Goal: Task Accomplishment & Management: Use online tool/utility

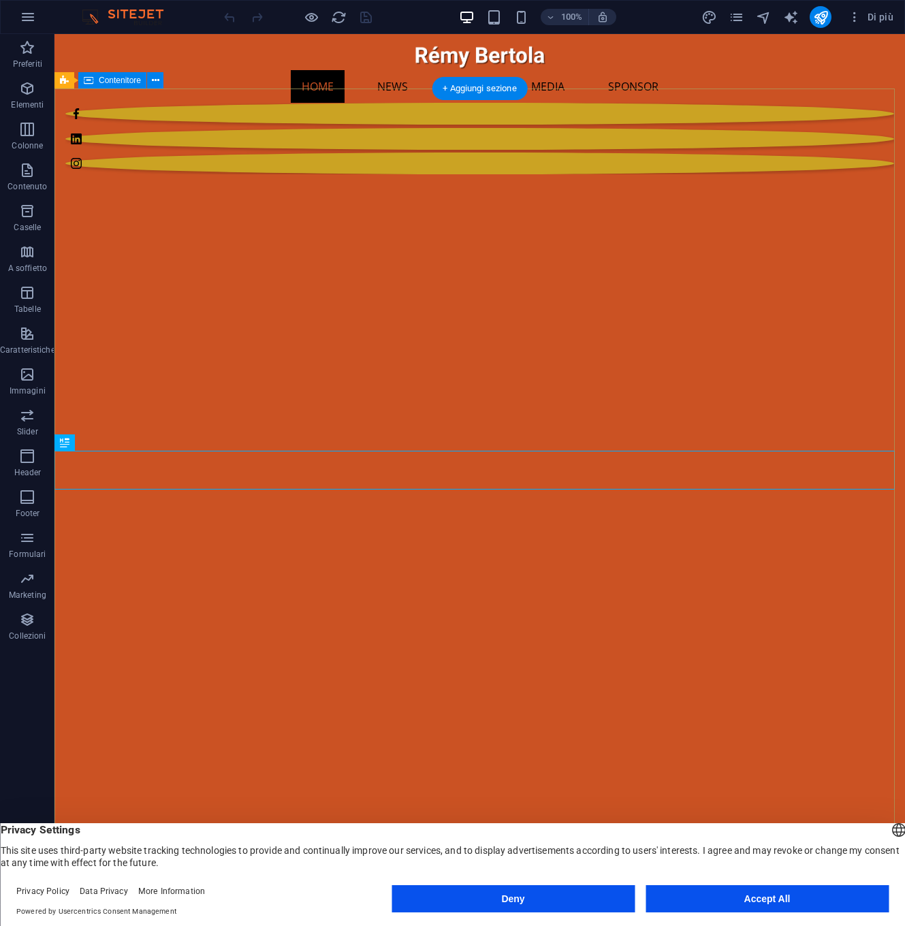
click at [757, 898] on button "Accept All" at bounding box center [767, 898] width 243 height 27
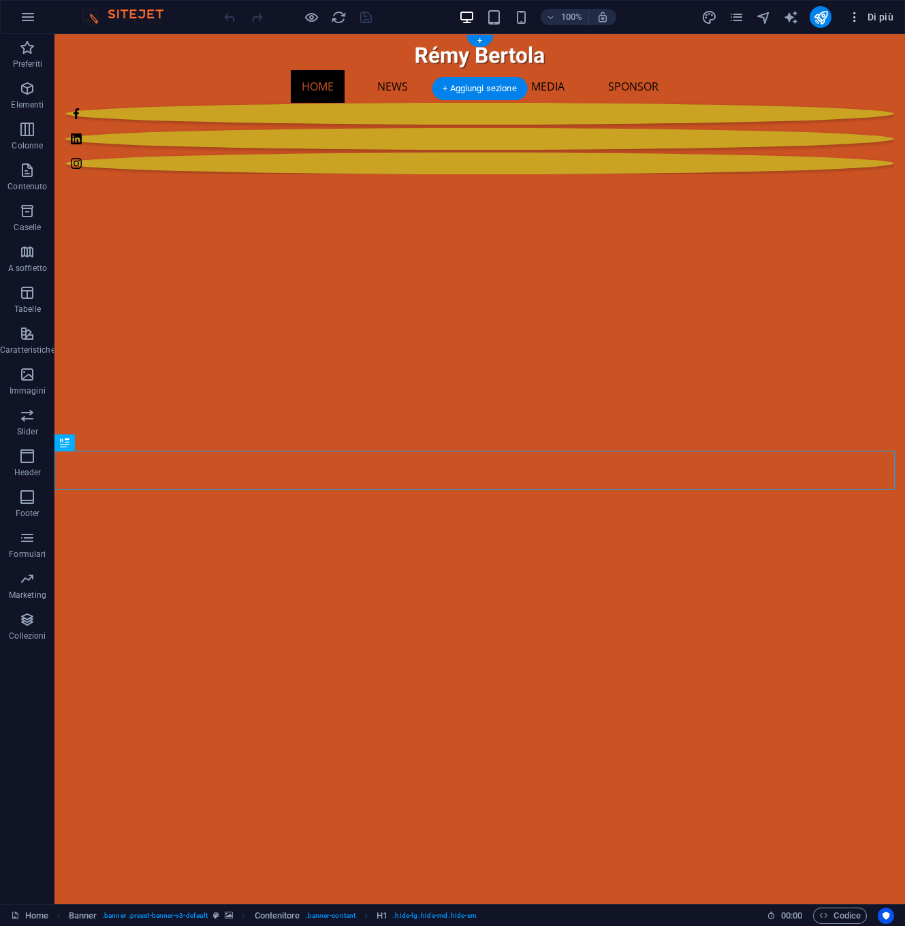
click at [876, 18] on span "Di più" at bounding box center [871, 17] width 46 height 14
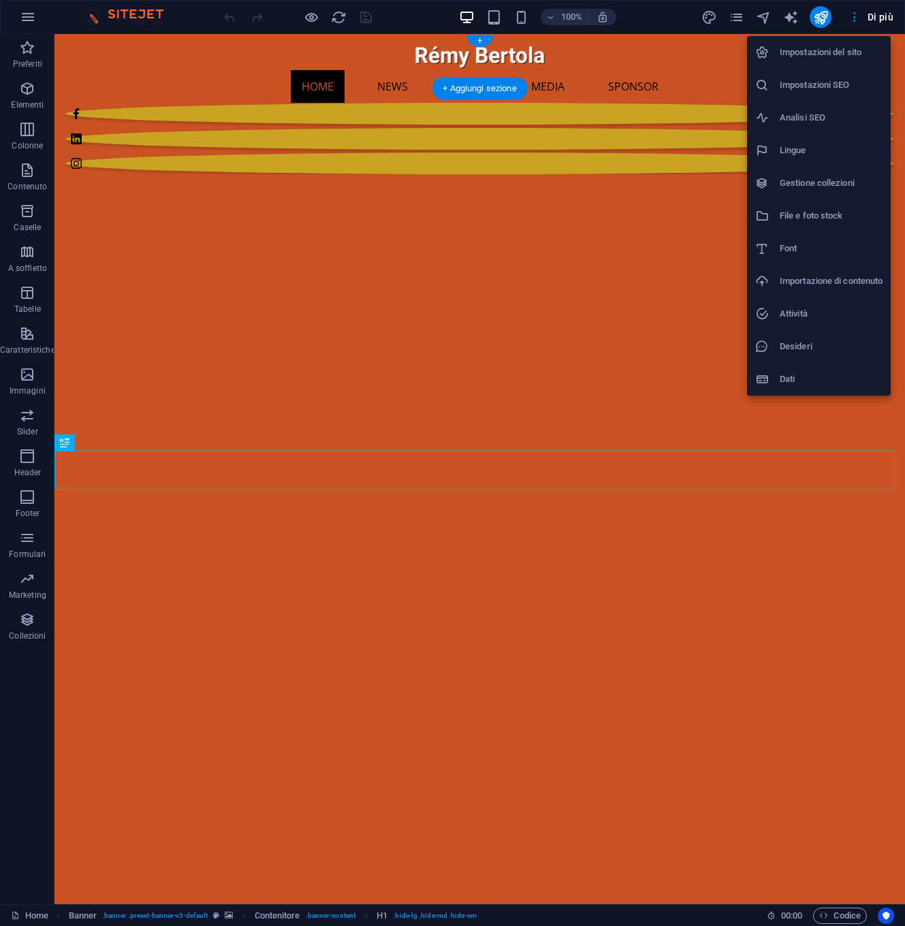
click at [825, 185] on h6 "Gestione collezioni" at bounding box center [831, 183] width 103 height 16
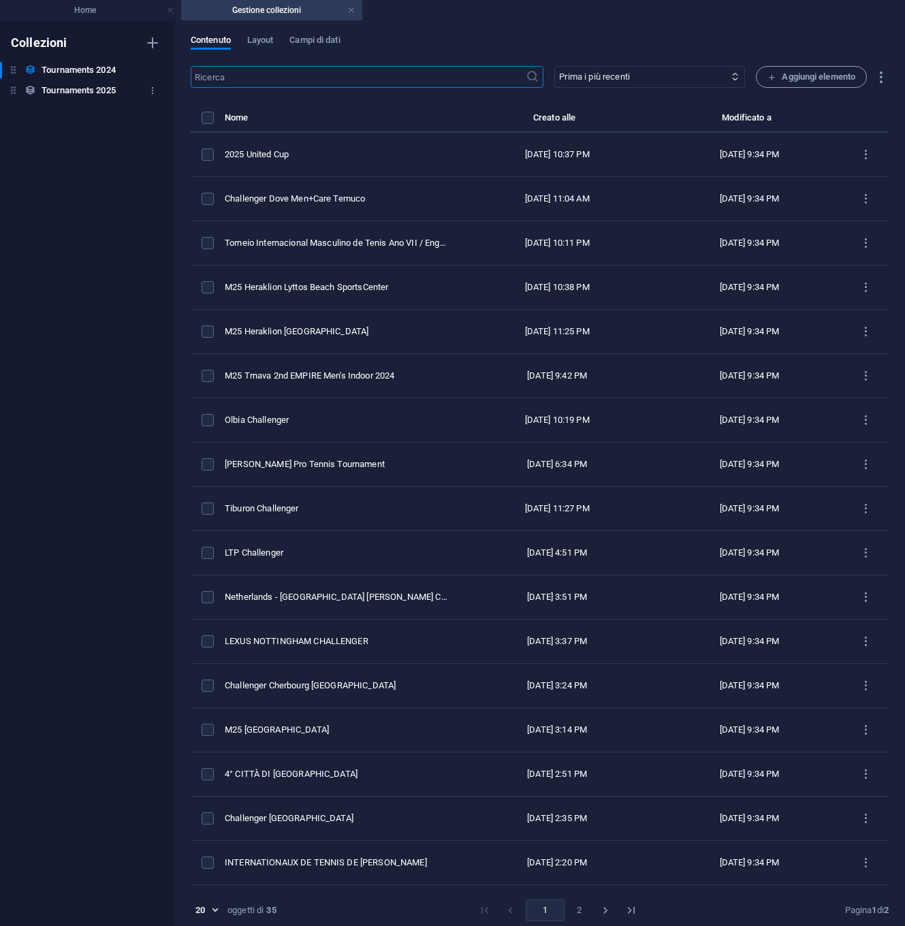
click at [62, 92] on h6 "Tournaments 2025" at bounding box center [79, 90] width 74 height 16
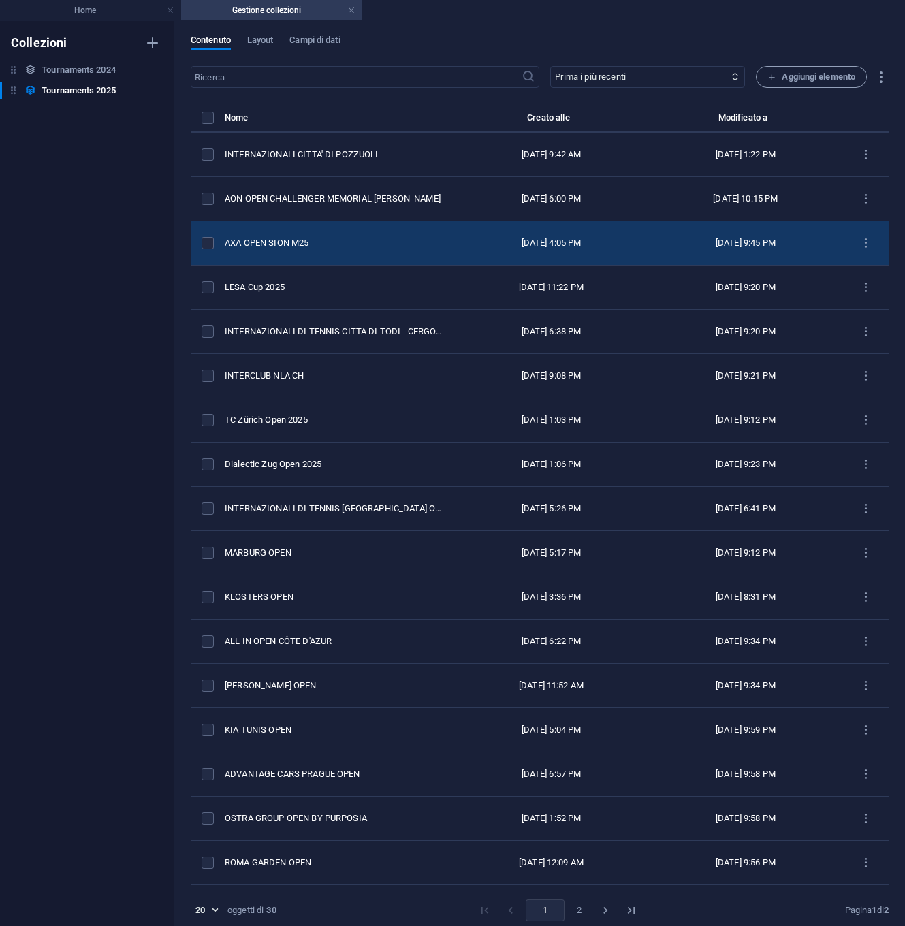
click at [248, 241] on div "AXA OPEN SION M25" at bounding box center [334, 243] width 219 height 12
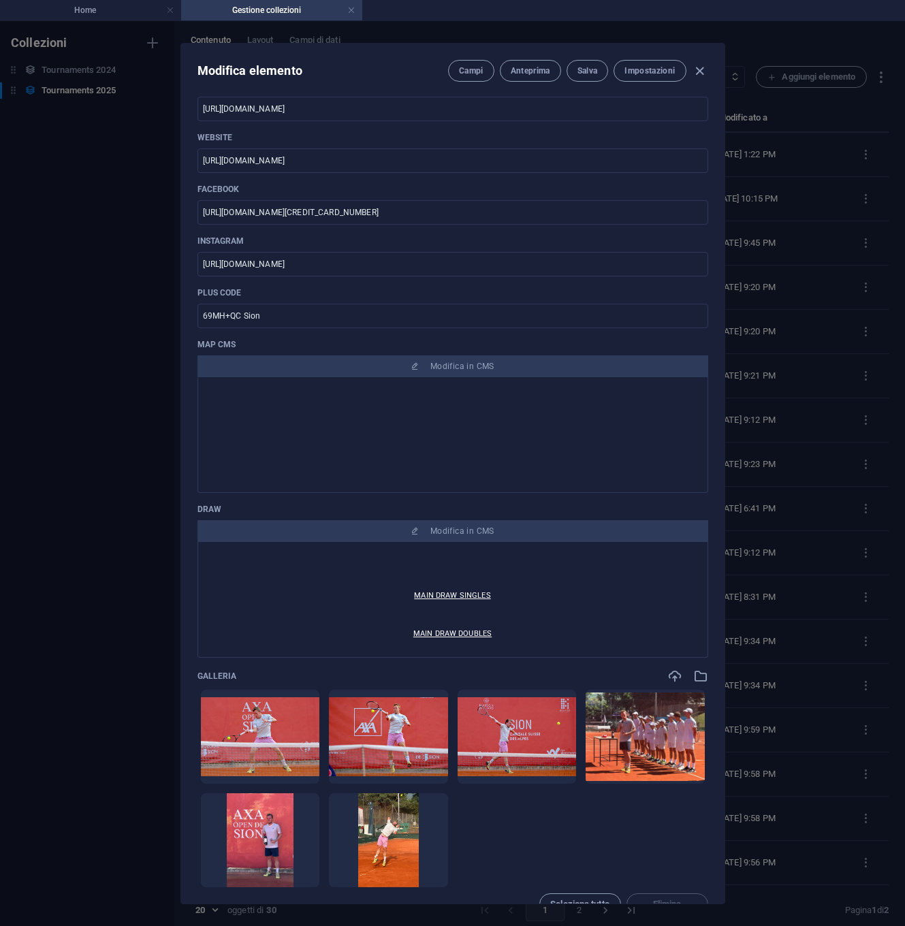
scroll to position [174, 0]
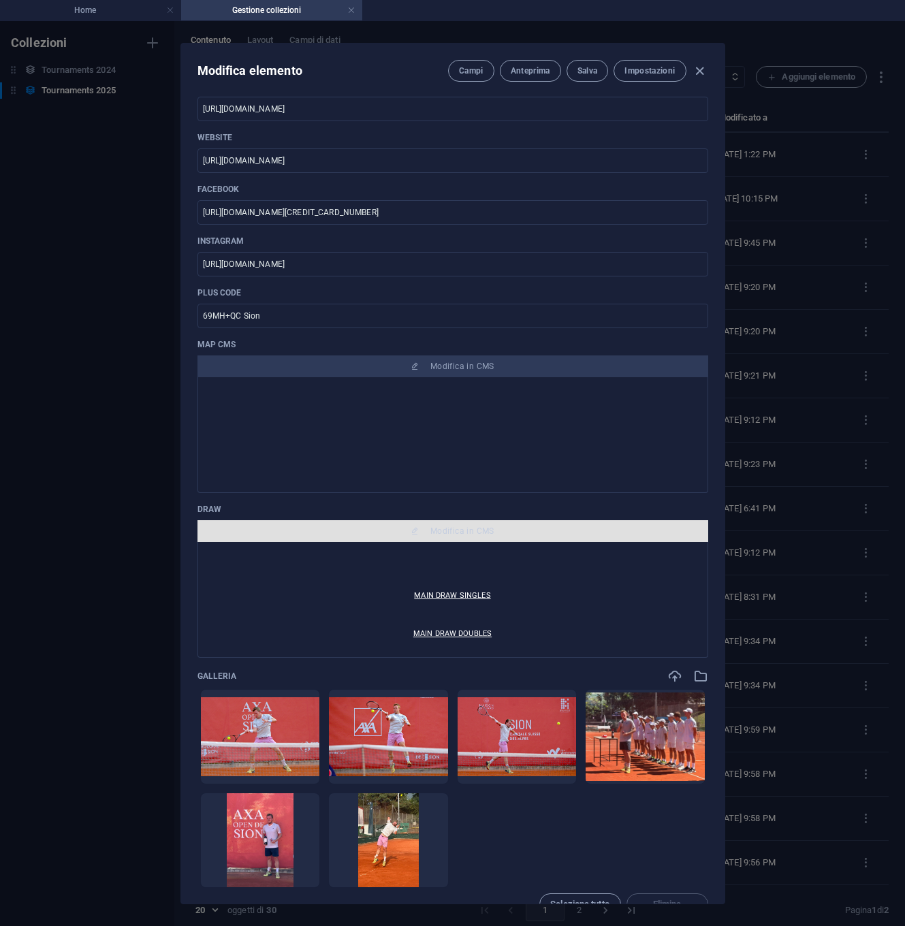
click at [393, 533] on span "Modifica in CMS" at bounding box center [453, 531] width 500 height 11
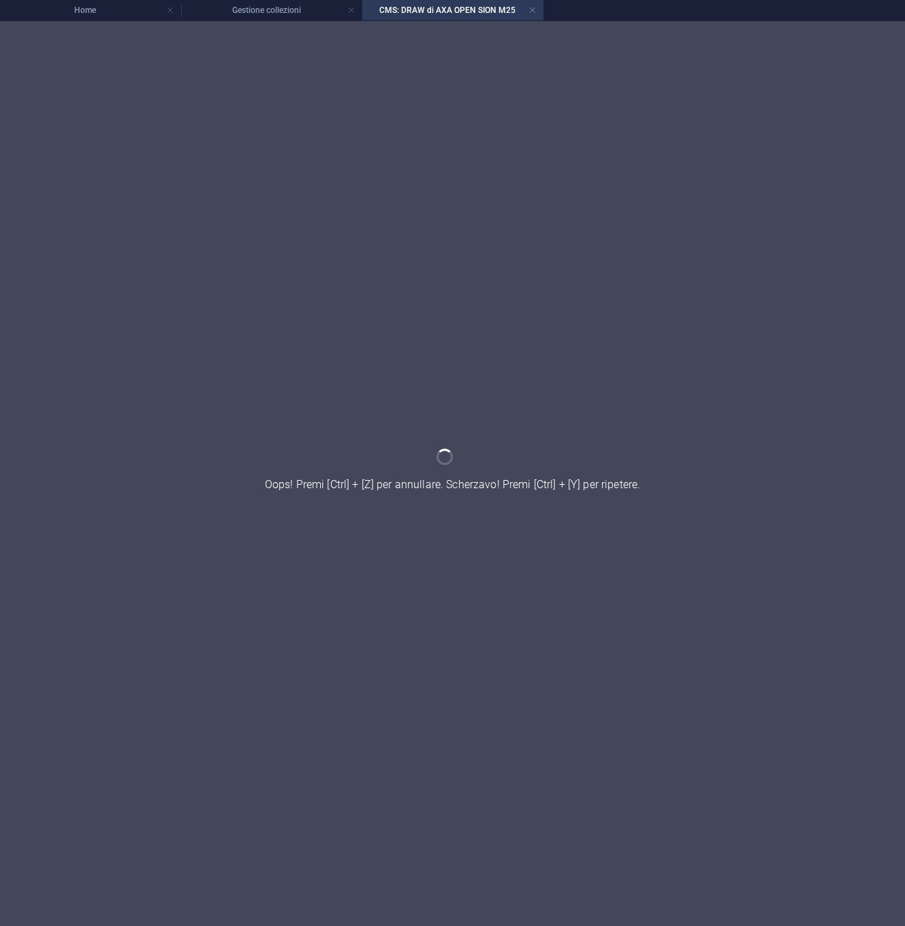
scroll to position [0, 0]
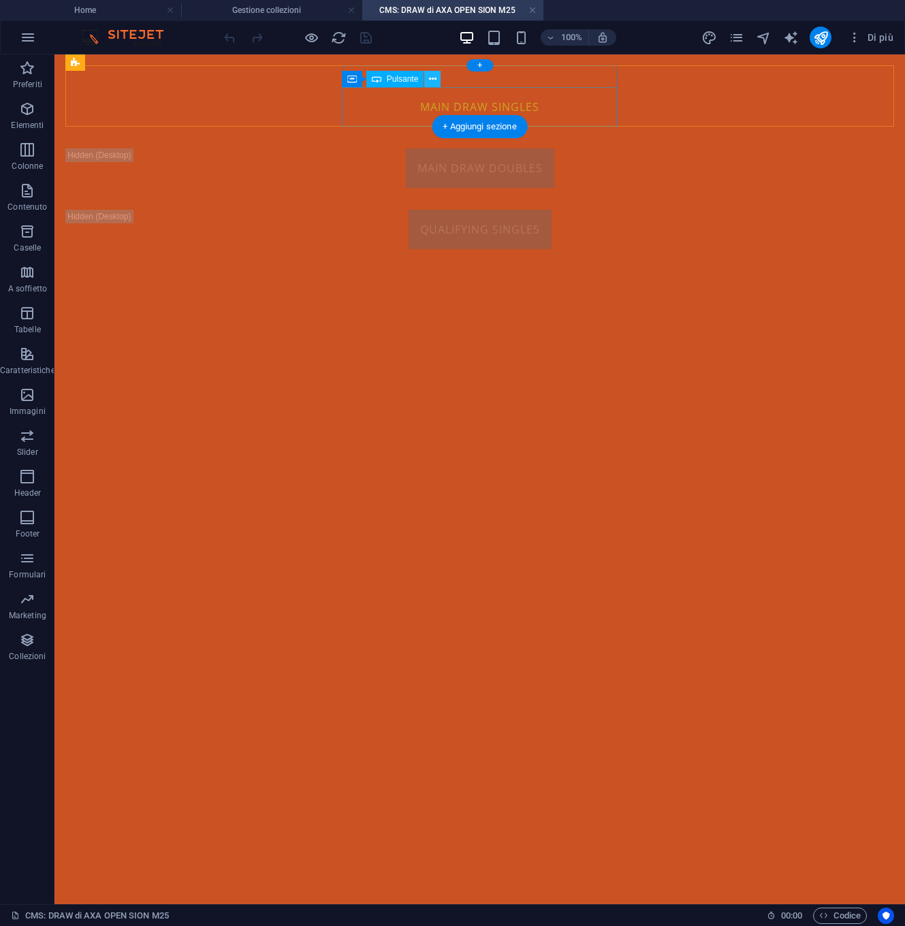
click at [435, 76] on icon at bounding box center [432, 79] width 7 height 14
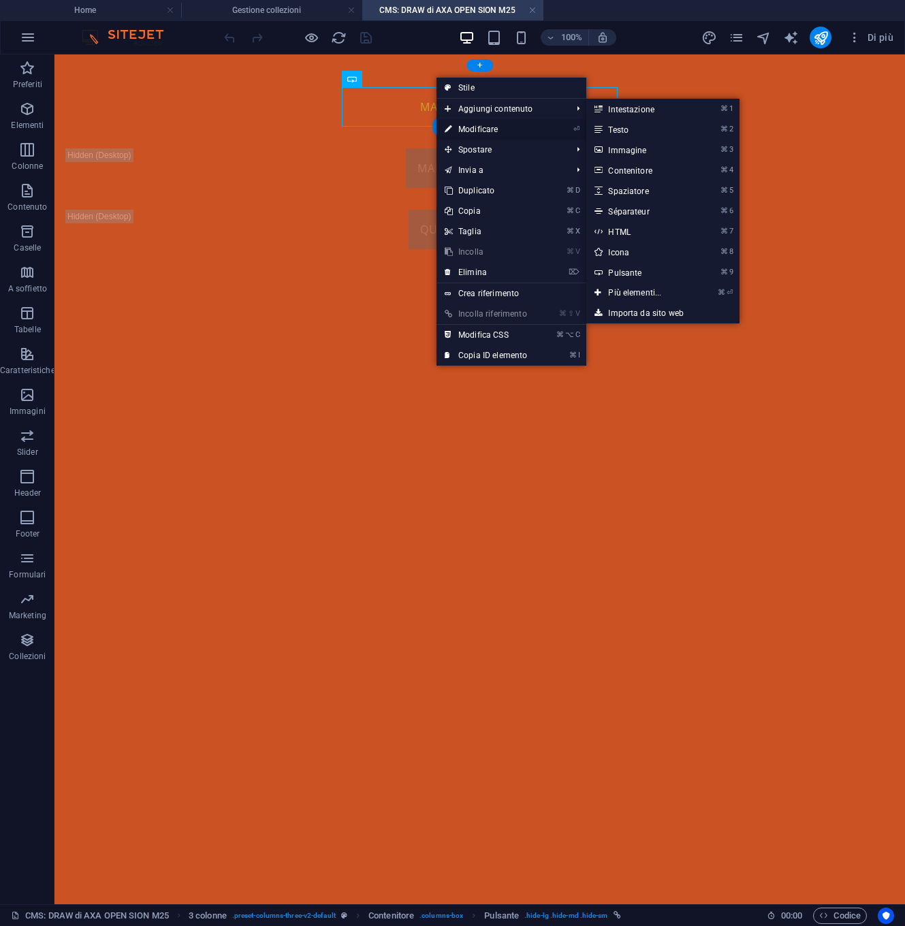
click at [465, 126] on link "⏎ Modificare" at bounding box center [486, 129] width 99 height 20
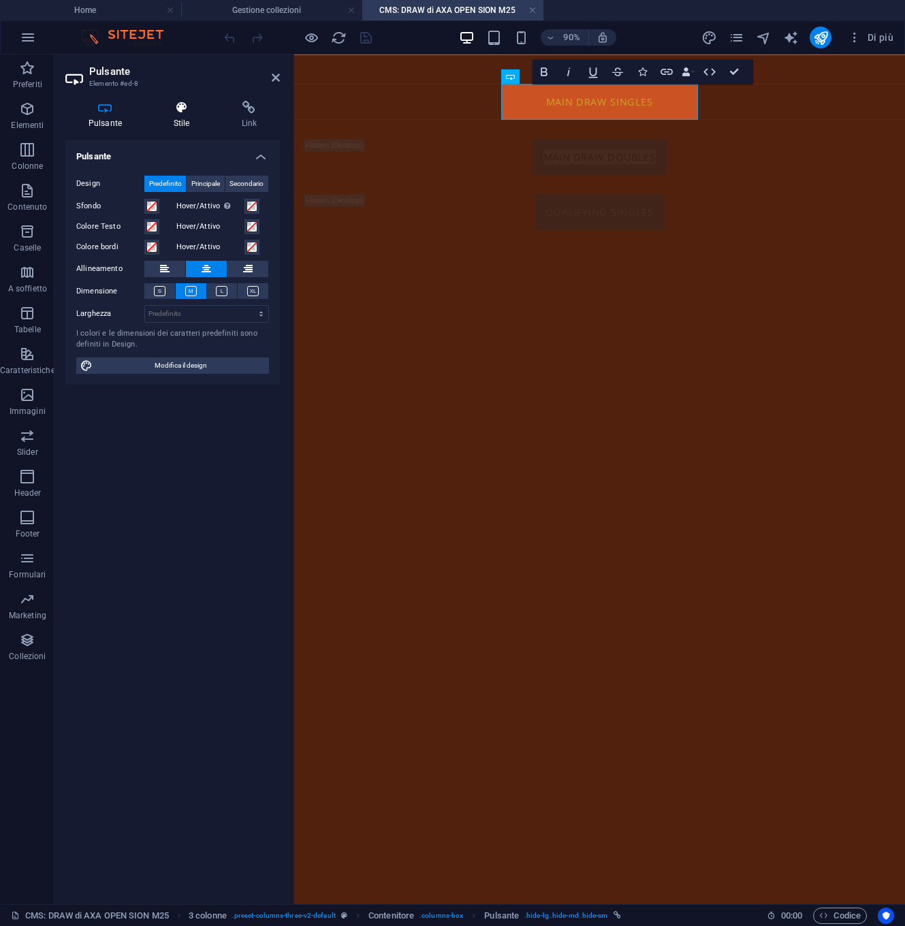
click at [186, 105] on icon at bounding box center [182, 108] width 63 height 14
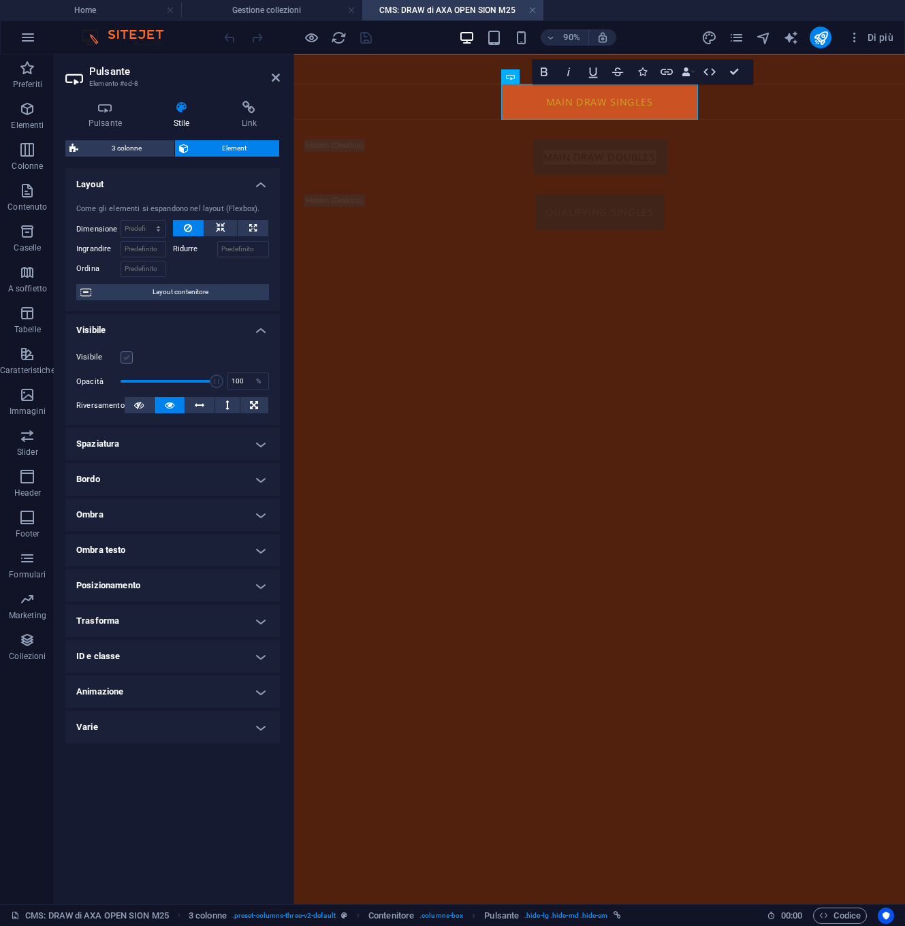
click at [129, 355] on label at bounding box center [127, 357] width 12 height 12
click at [0, 0] on input "Visibile" at bounding box center [0, 0] width 0 height 0
click at [249, 106] on icon at bounding box center [249, 108] width 61 height 14
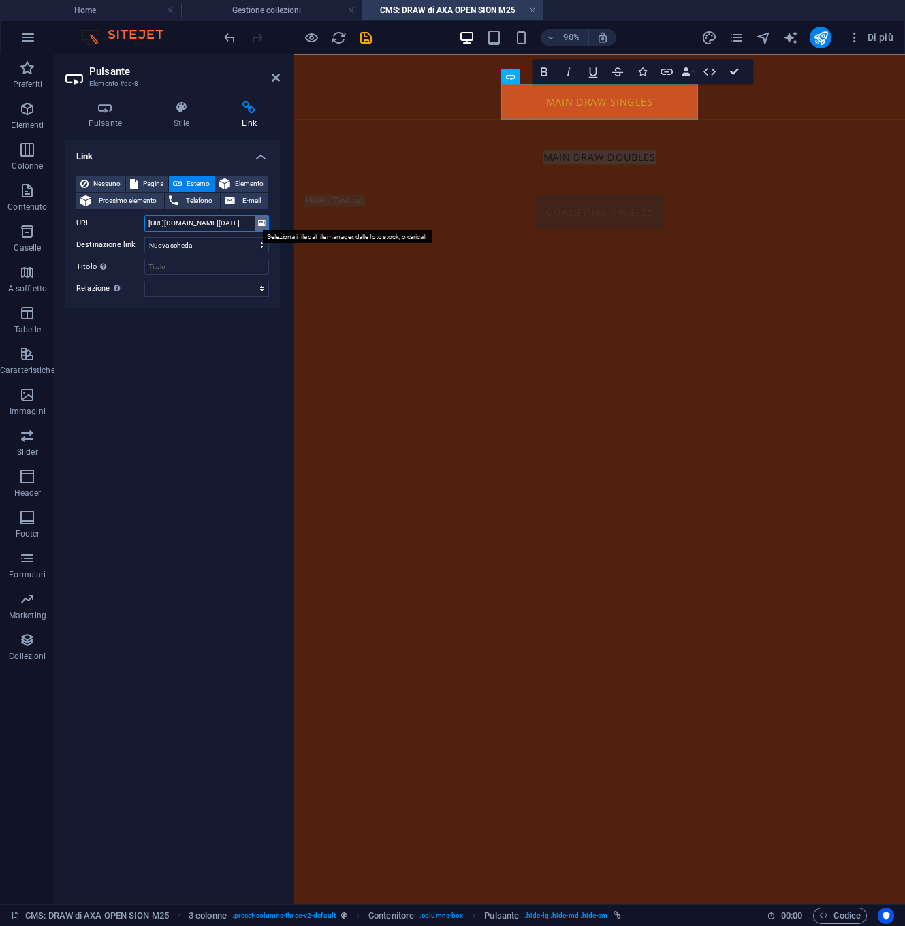
drag, startPoint x: 146, startPoint y: 223, endPoint x: 262, endPoint y: 223, distance: 115.1
click at [262, 223] on div "URL https://cdn1.site-media.eu/images/document/17161890/M25Klosters16Junto22Jun…" at bounding box center [172, 223] width 193 height 16
click at [264, 223] on icon at bounding box center [261, 223] width 7 height 15
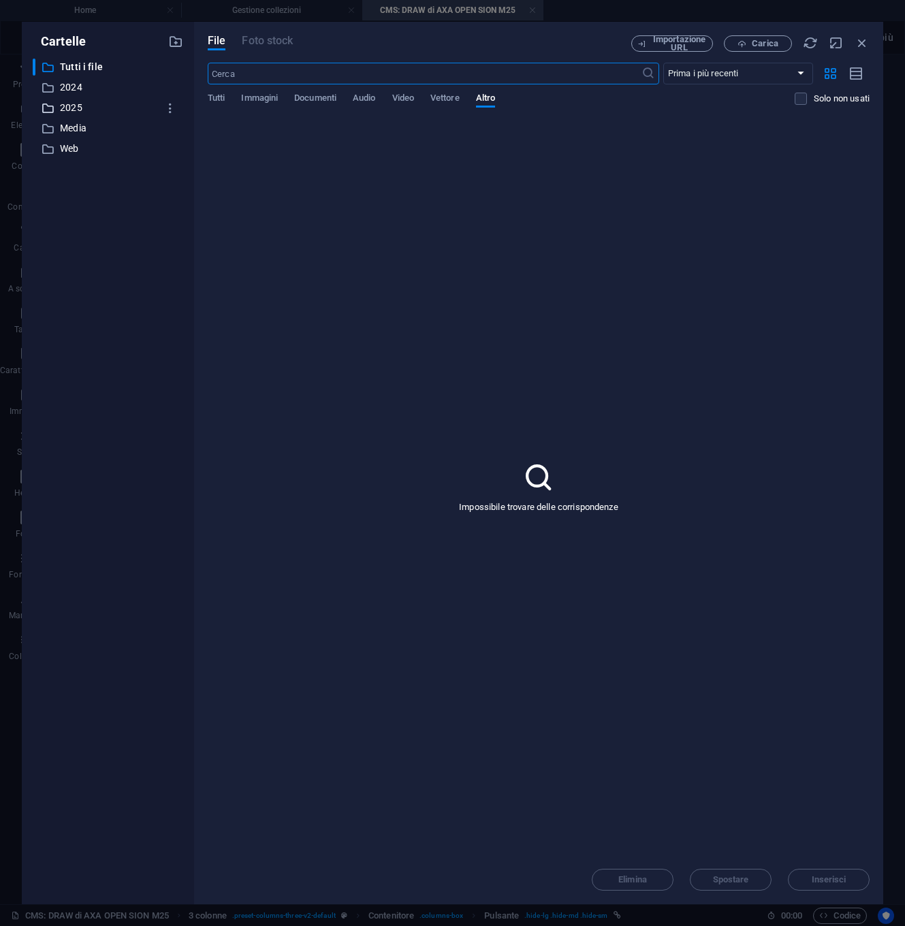
click at [76, 108] on p "2025" at bounding box center [109, 108] width 98 height 16
click at [315, 98] on span "Documenti" at bounding box center [315, 99] width 42 height 19
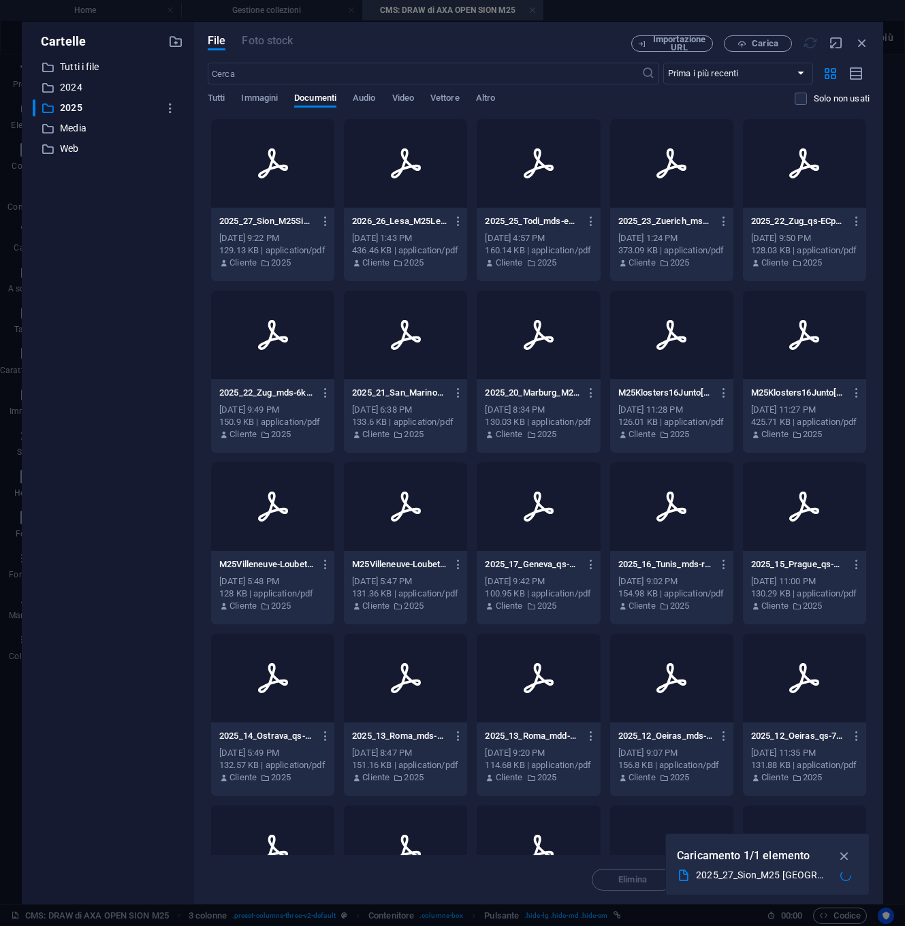
type input "https://cdn1.site-media.eu/images/document/19000291/2025_27_Sion_M25Sion25Augto…"
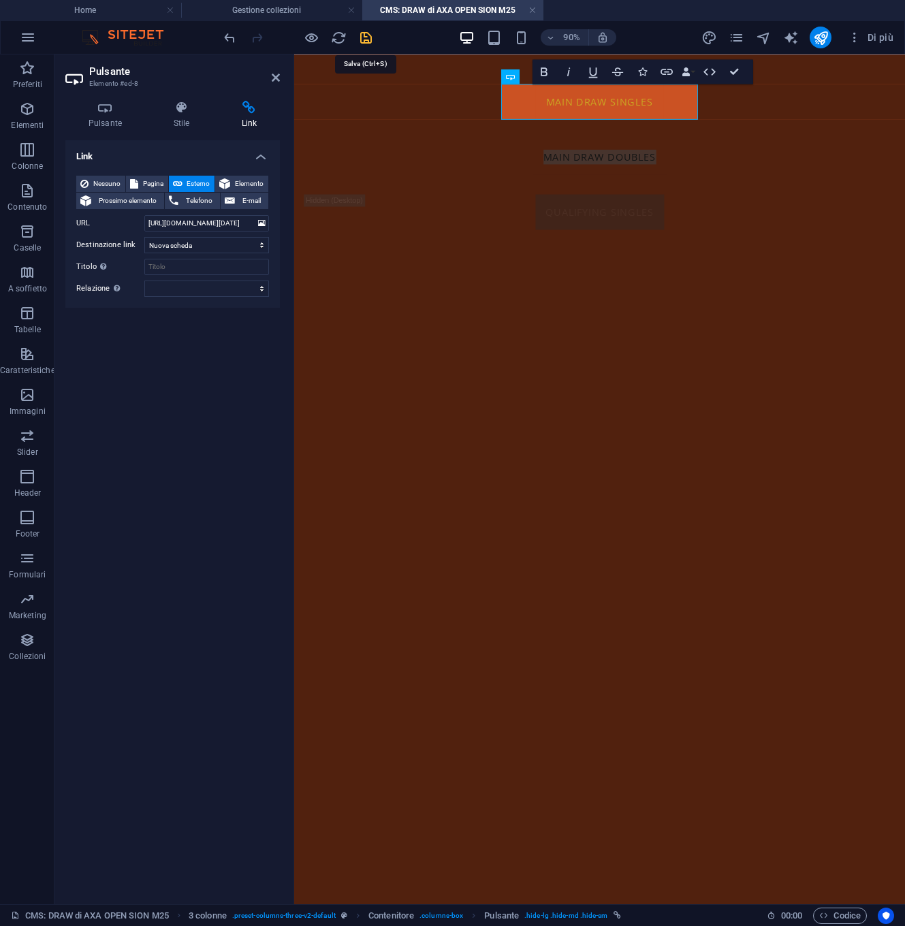
click at [366, 41] on icon "save" at bounding box center [366, 38] width 16 height 16
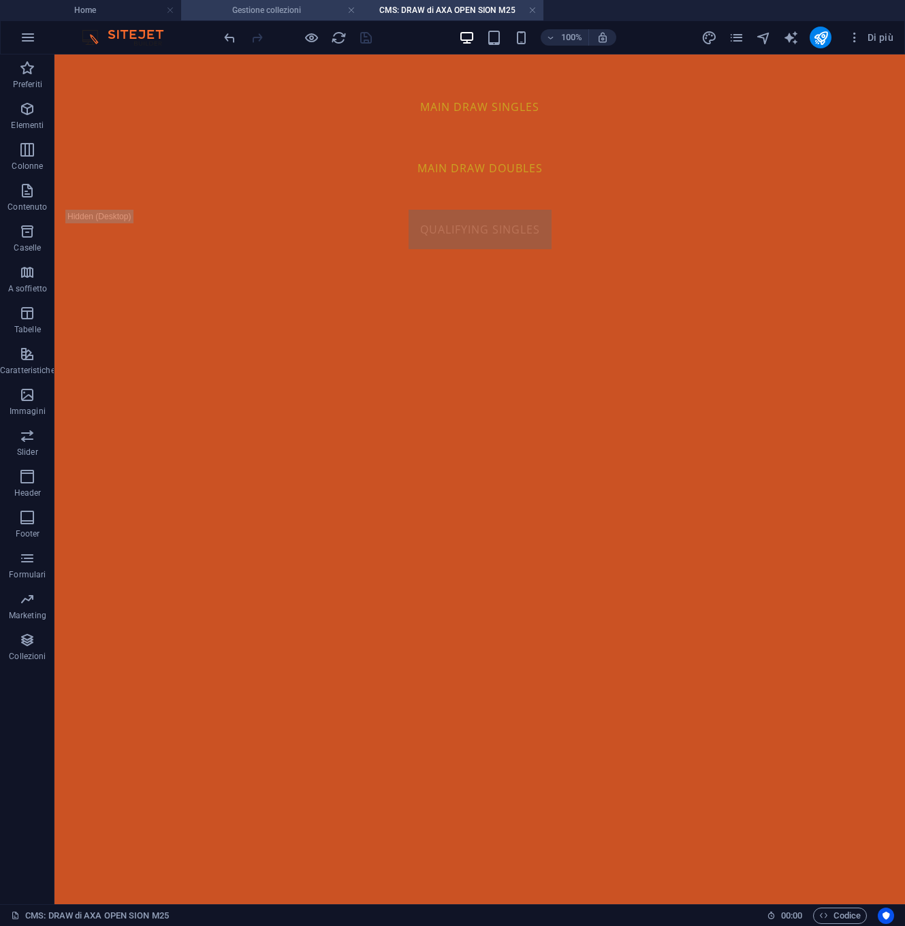
click at [281, 12] on h4 "Gestione collezioni" at bounding box center [271, 10] width 181 height 15
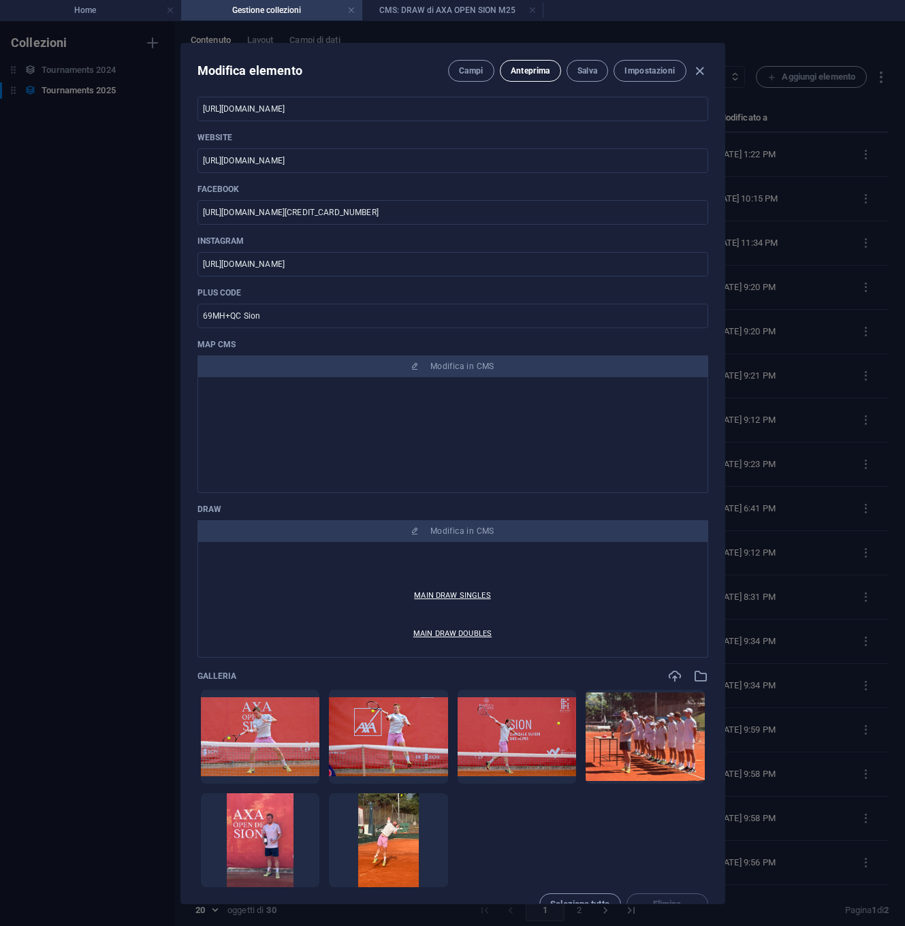
click at [529, 72] on span "Anteprima" at bounding box center [530, 70] width 39 height 11
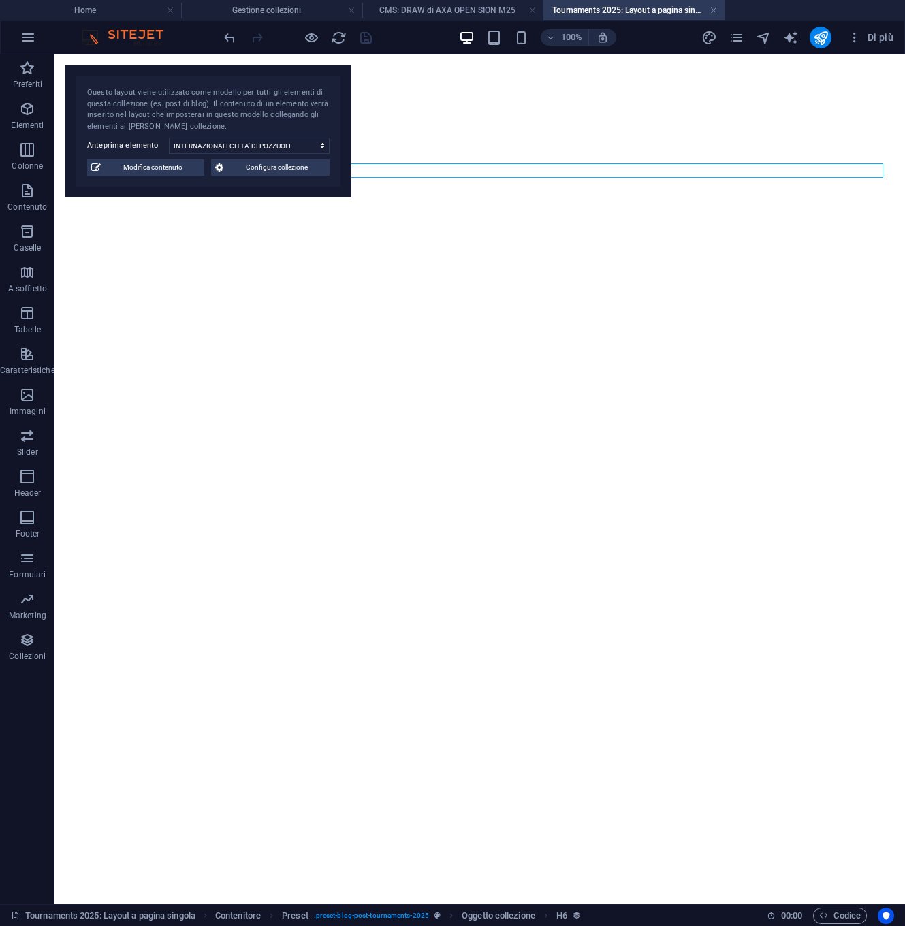
select select "68ab1c0ffae9f4f6f803fdf9"
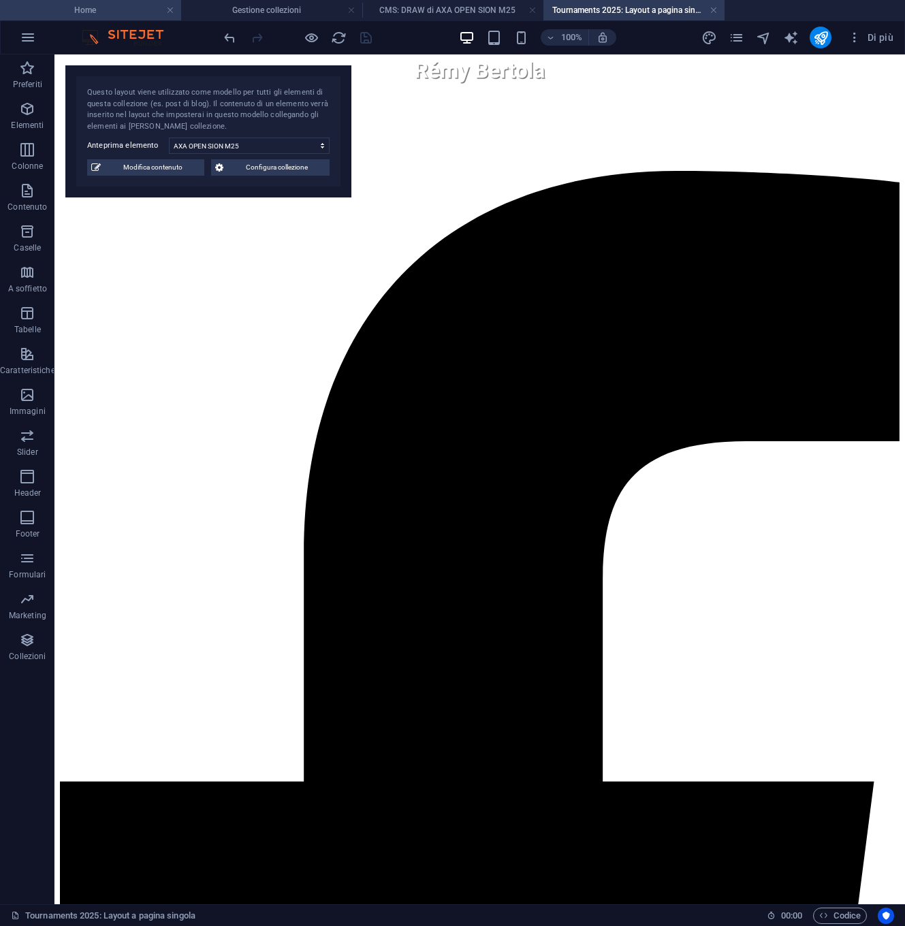
click at [129, 10] on h4 "Home" at bounding box center [90, 10] width 181 height 15
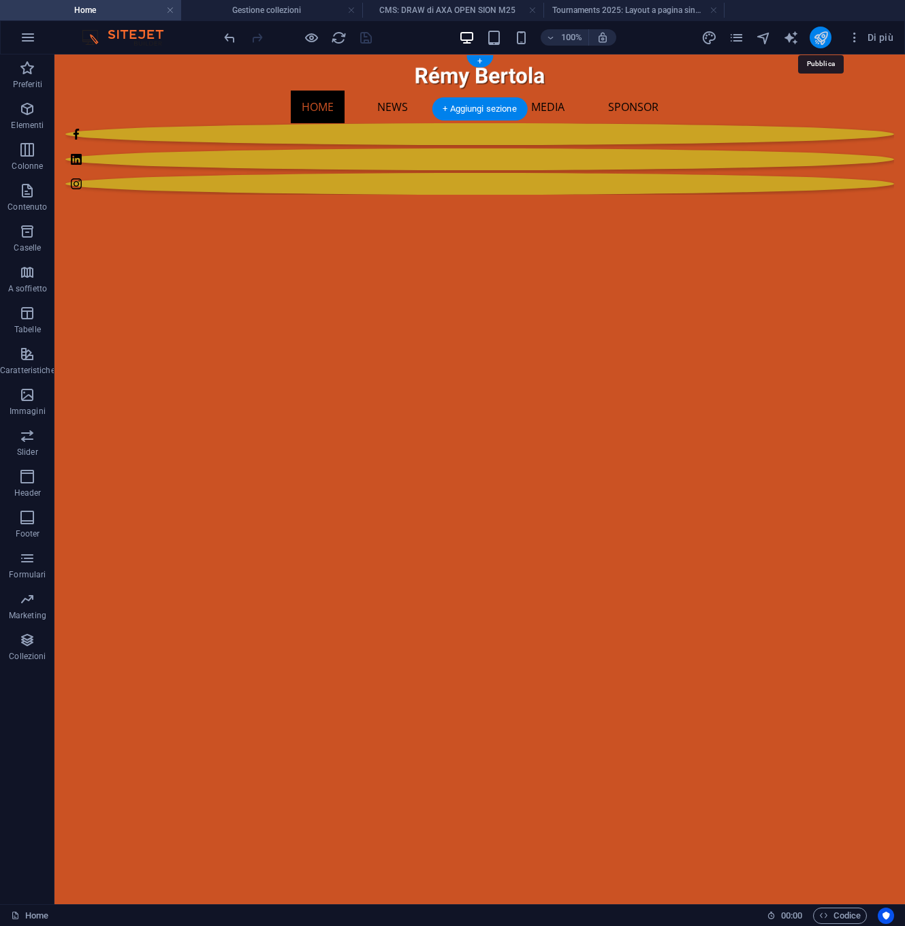
click at [821, 34] on icon "publish" at bounding box center [821, 38] width 16 height 16
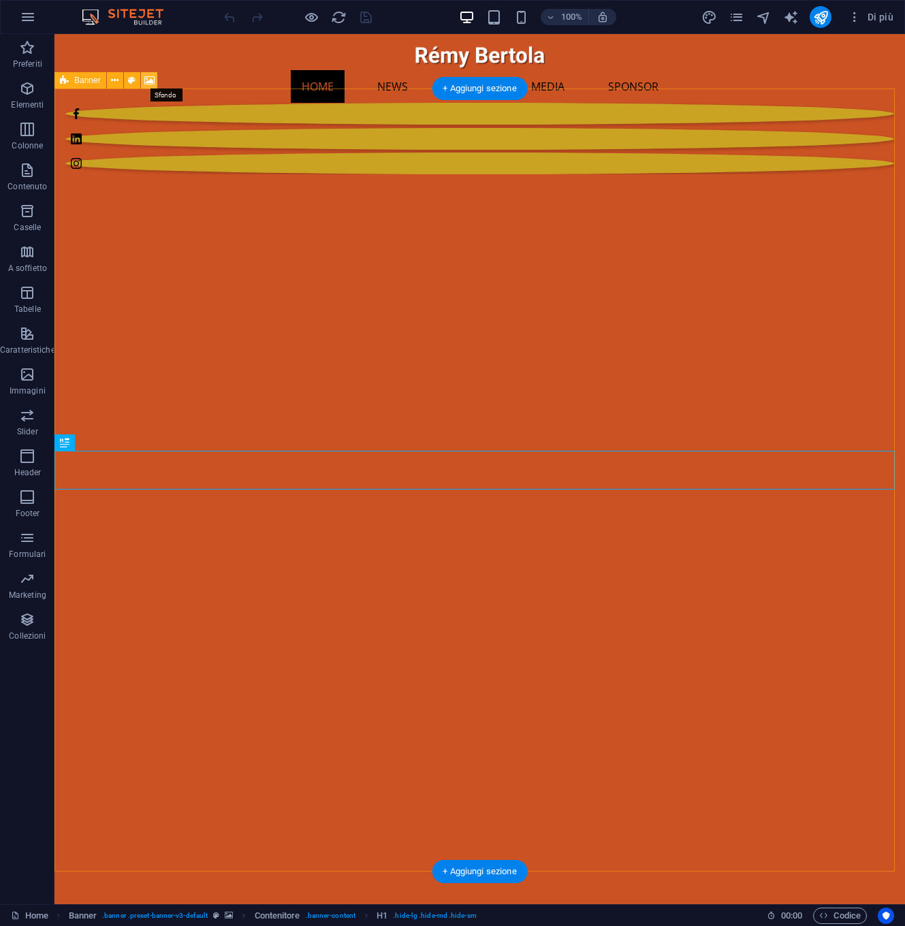
click at [150, 80] on icon at bounding box center [149, 81] width 10 height 14
select select "fade"
select select "ms"
select select "s"
select select "progressive"
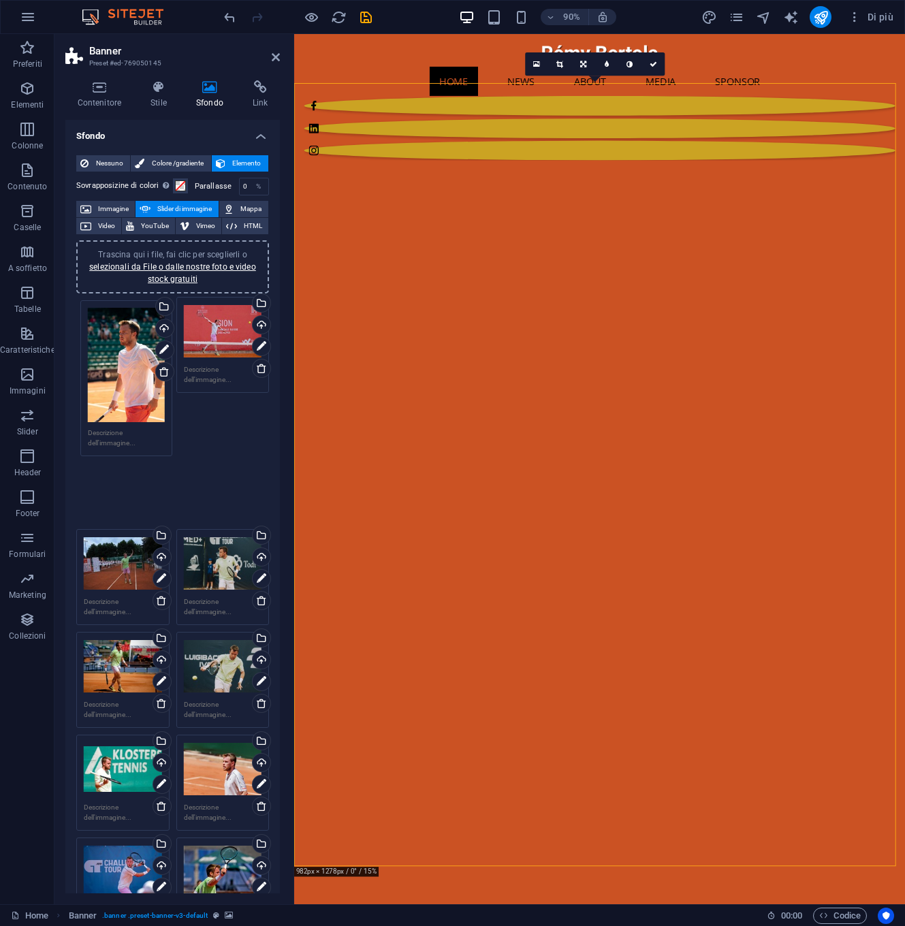
drag, startPoint x: 122, startPoint y: 857, endPoint x: 126, endPoint y: 347, distance: 510.8
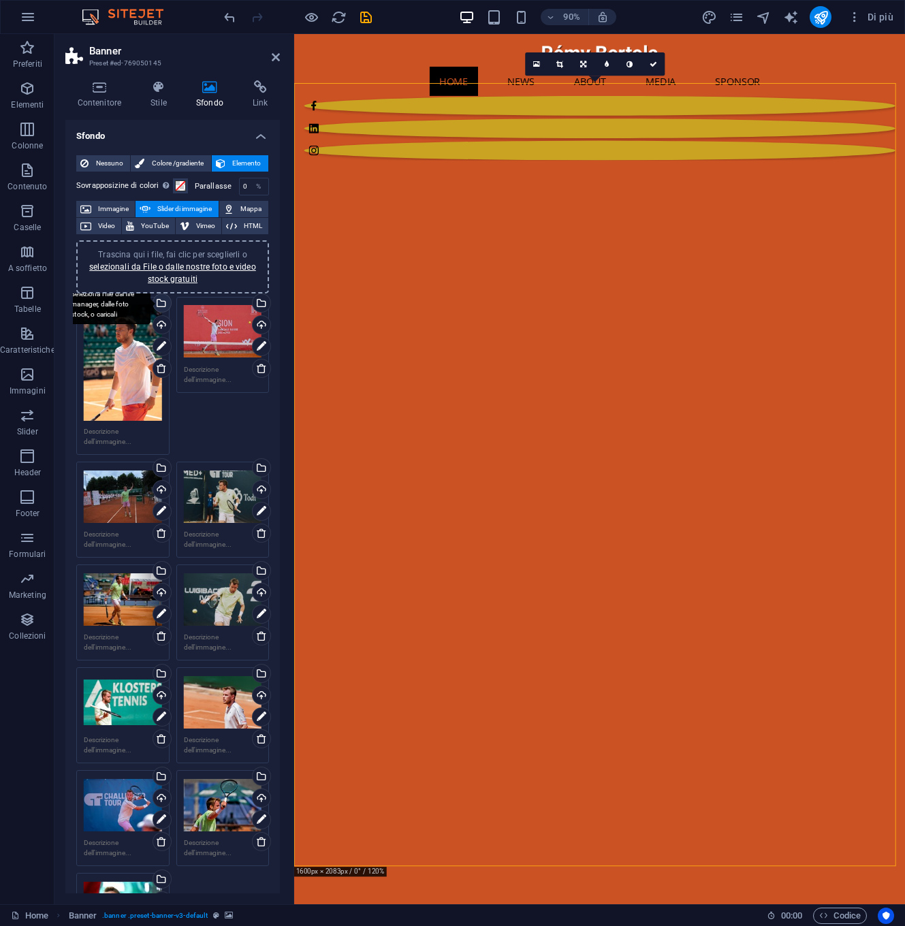
click at [161, 300] on div "Seleziona i file dal file manager, dalle foto stock, o caricali" at bounding box center [161, 304] width 20 height 20
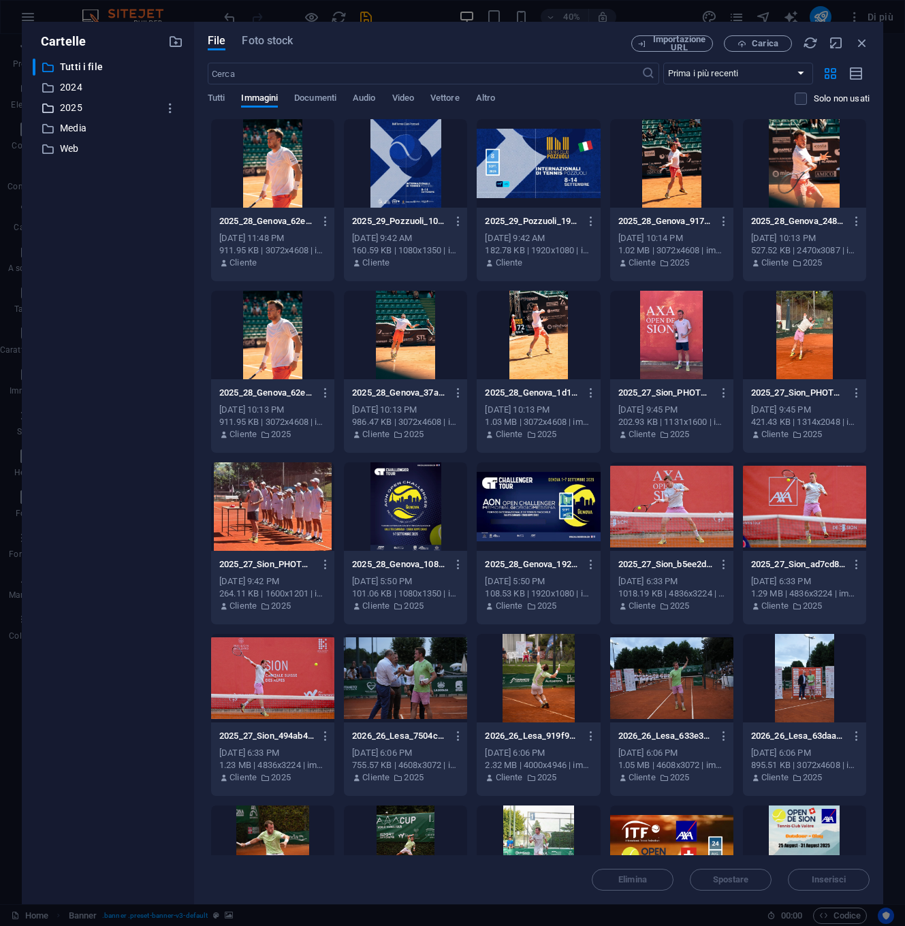
click at [57, 108] on div "​ 2025 2025" at bounding box center [95, 107] width 125 height 17
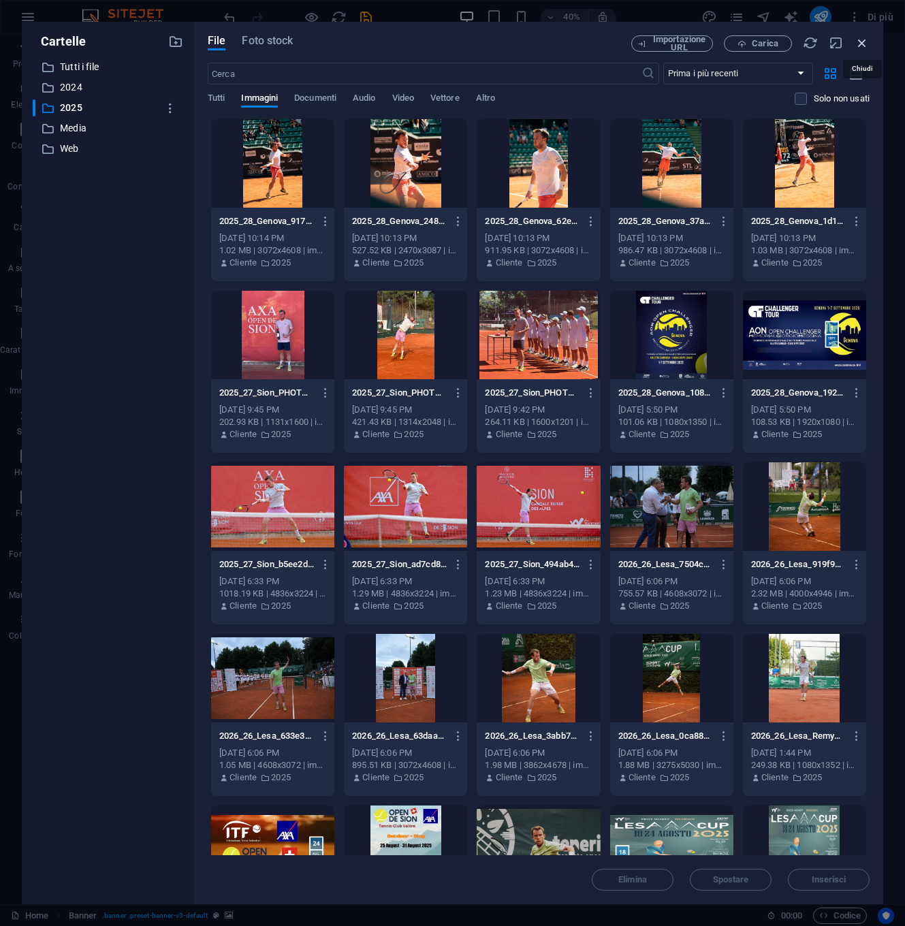
click at [859, 38] on icon "button" at bounding box center [862, 42] width 15 height 15
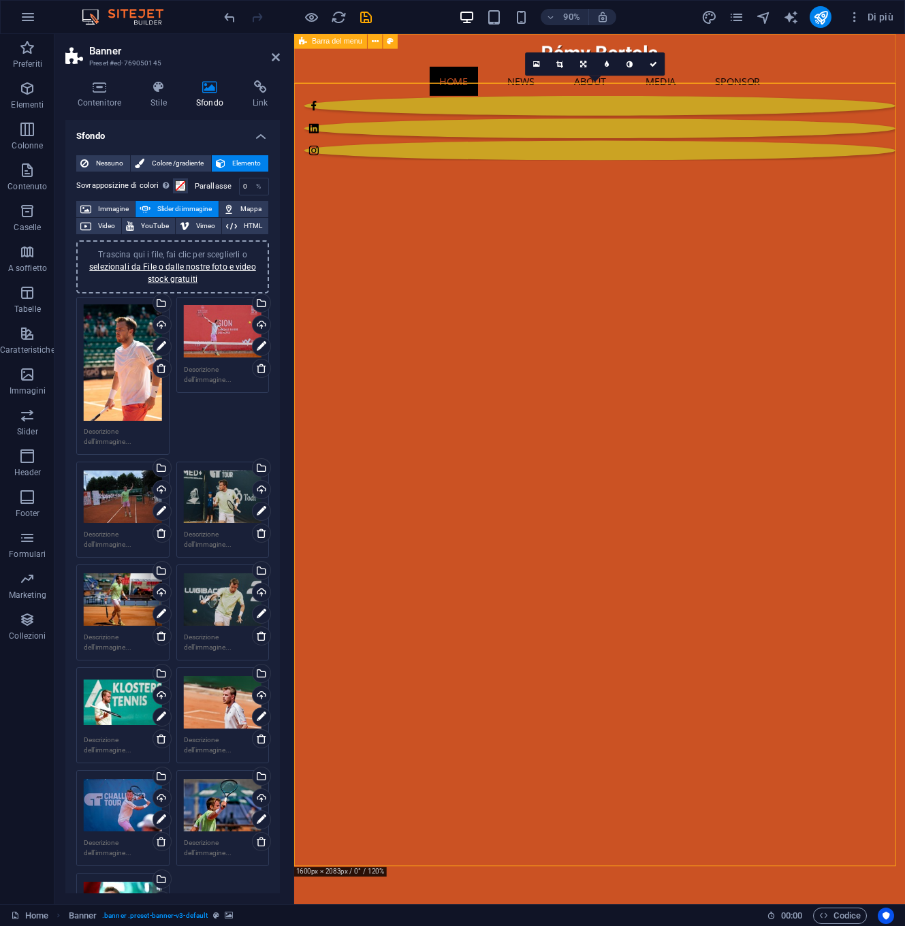
click at [904, 39] on div "HOME NEWS ABOUT MEDIA SPONSOR" at bounding box center [633, 109] width 679 height 151
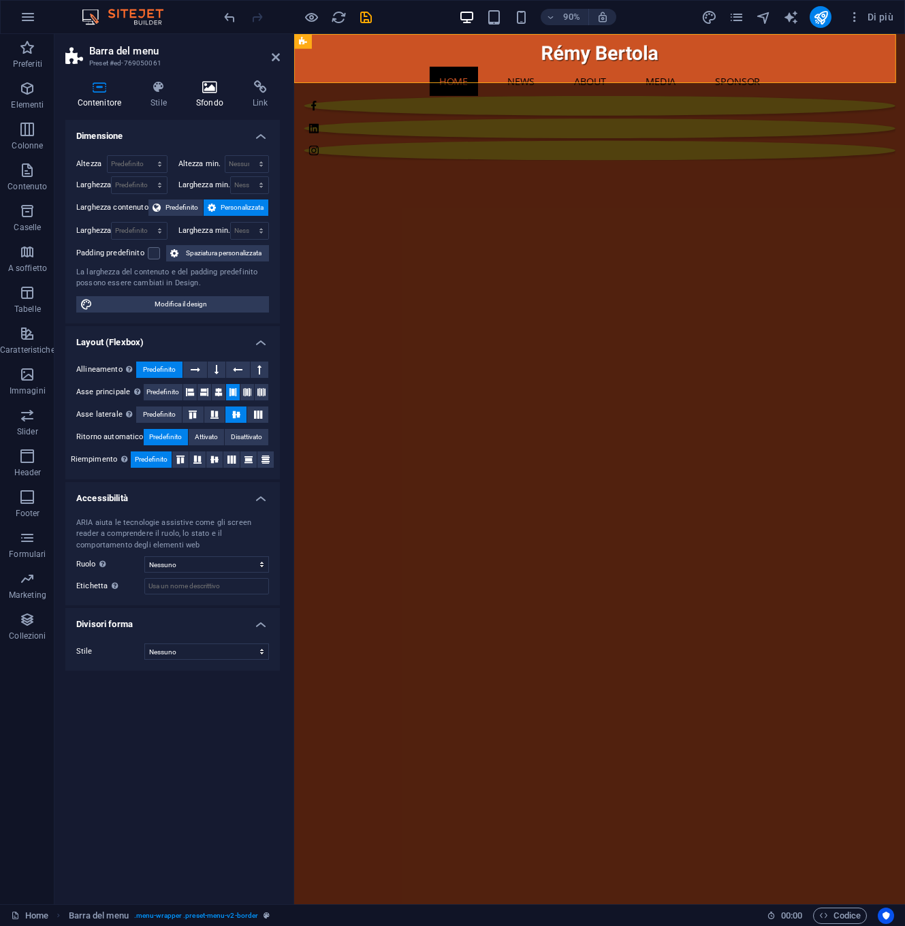
click at [208, 95] on h4 "Sfondo" at bounding box center [212, 94] width 57 height 29
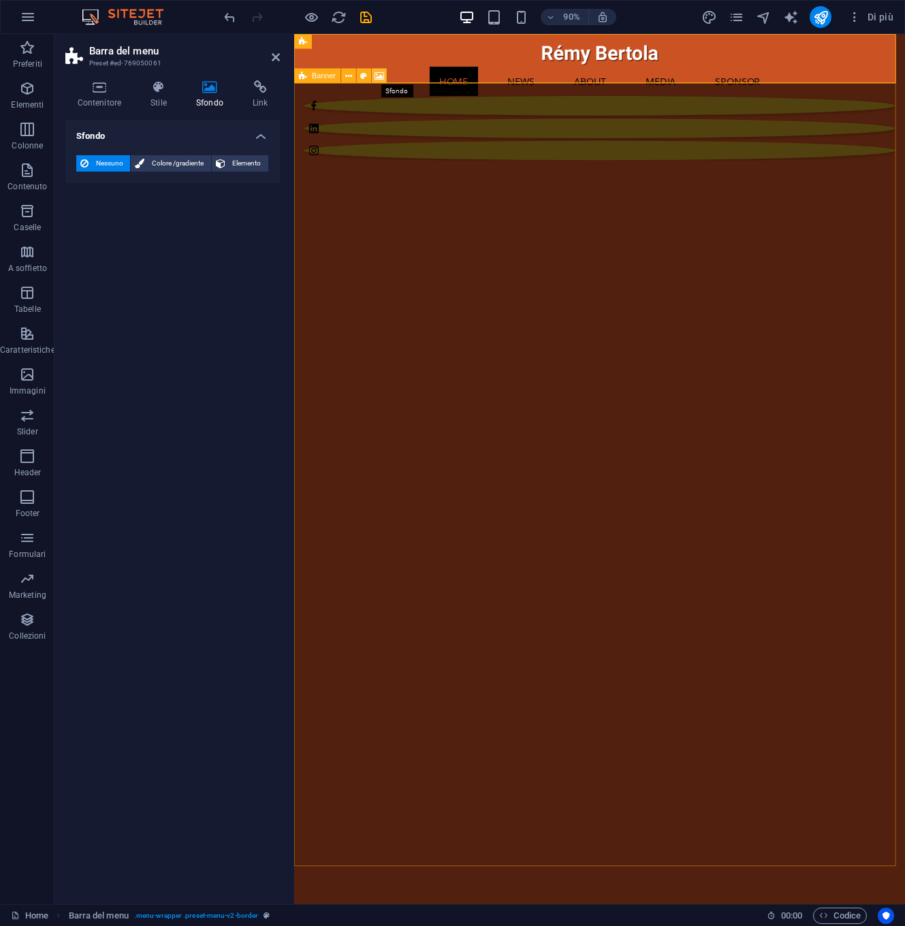
click at [381, 75] on icon at bounding box center [380, 75] width 10 height 13
select select "fade"
select select "ms"
select select "s"
select select "progressive"
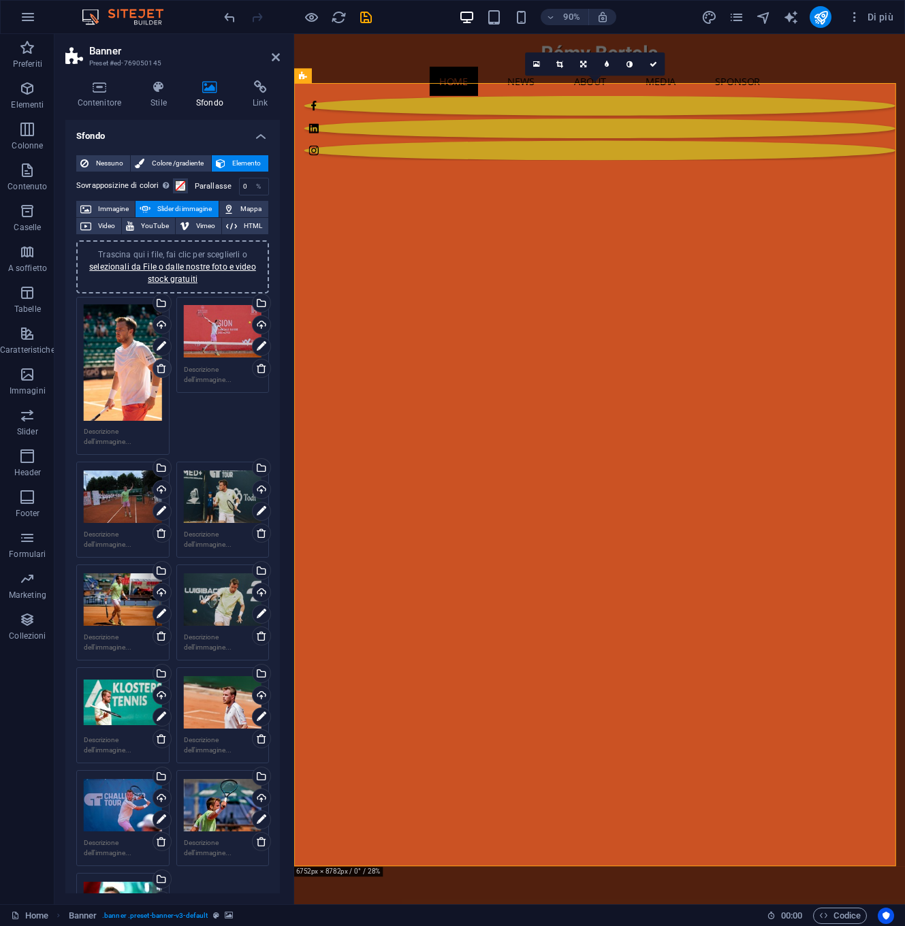
click at [160, 368] on icon at bounding box center [161, 368] width 11 height 11
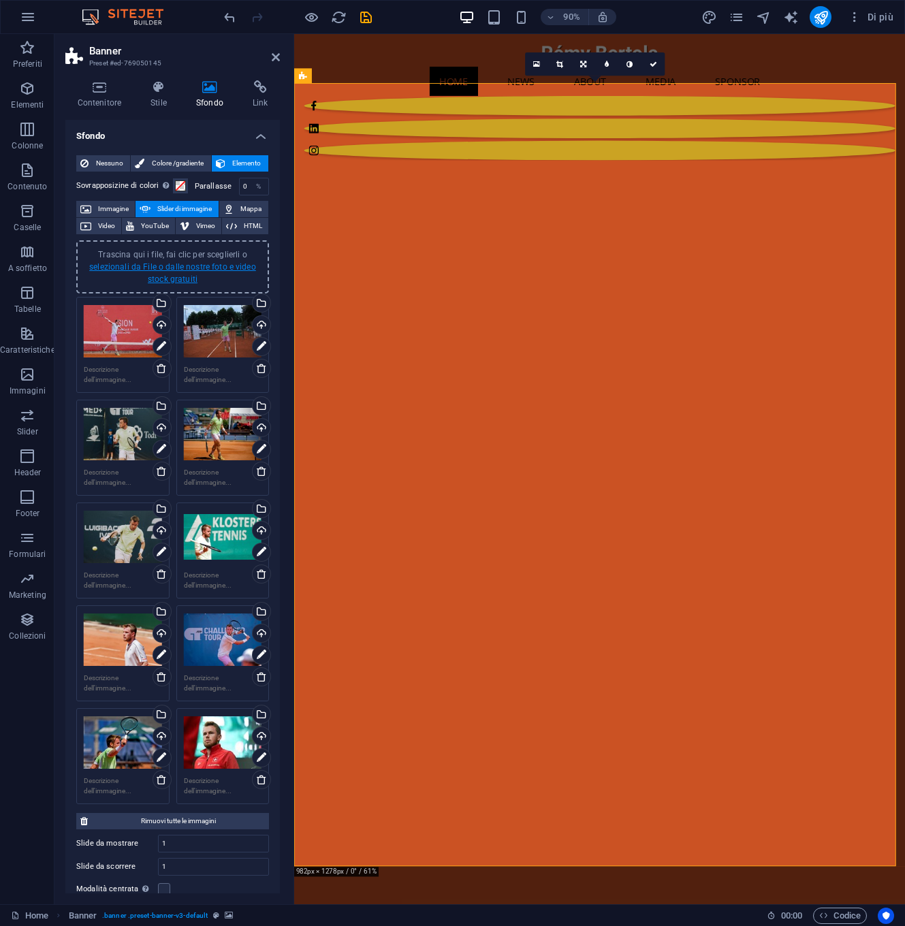
click at [189, 268] on link "selezionali da File o dalle nostre foto e video stock gratuiti" at bounding box center [172, 273] width 167 height 22
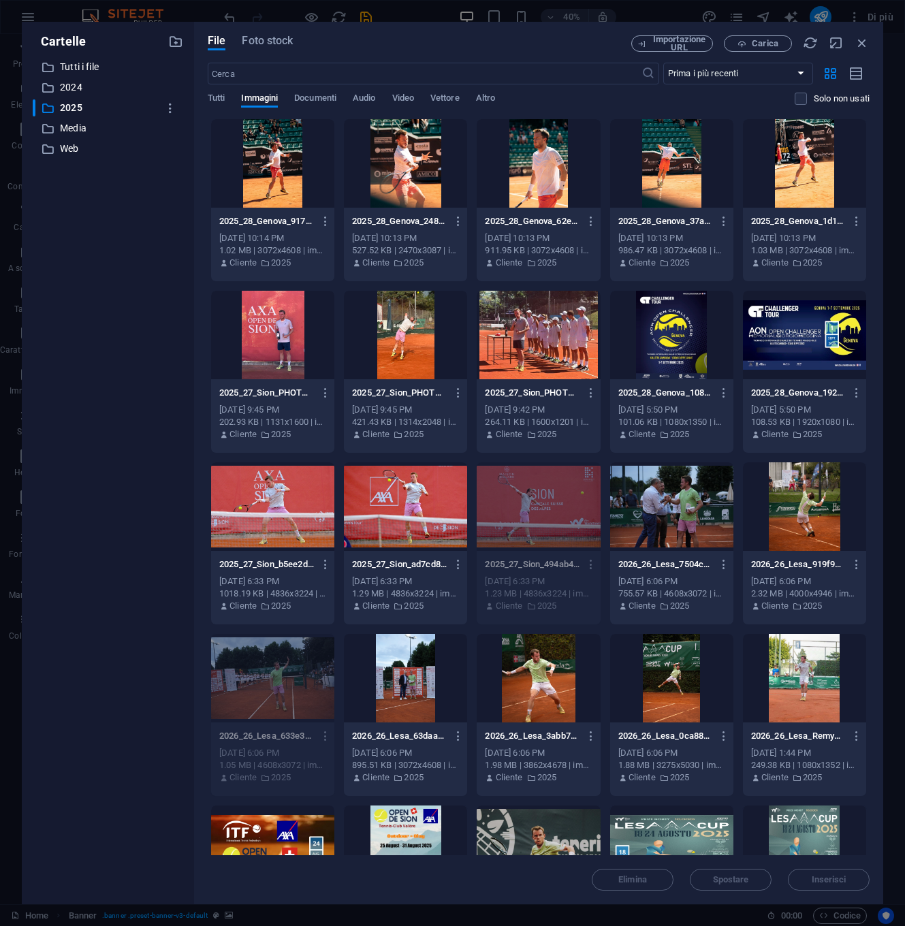
click at [600, 187] on div at bounding box center [538, 163] width 123 height 89
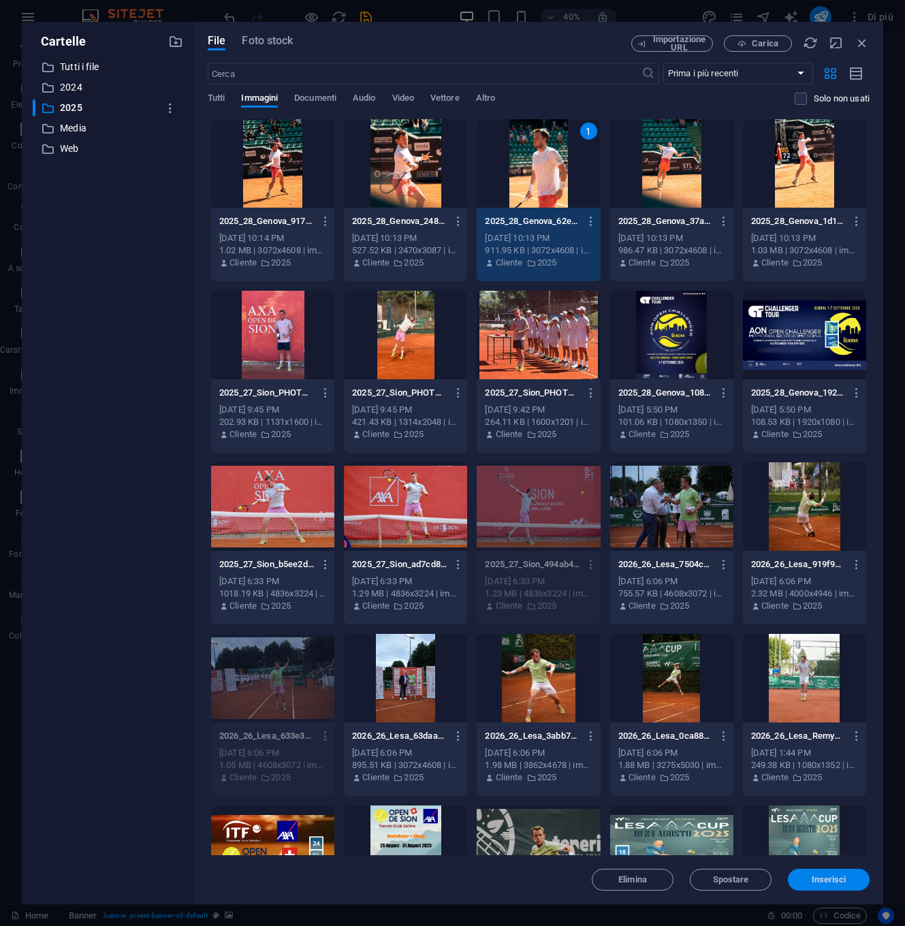
click at [834, 880] on span "Inserisci" at bounding box center [829, 880] width 35 height 8
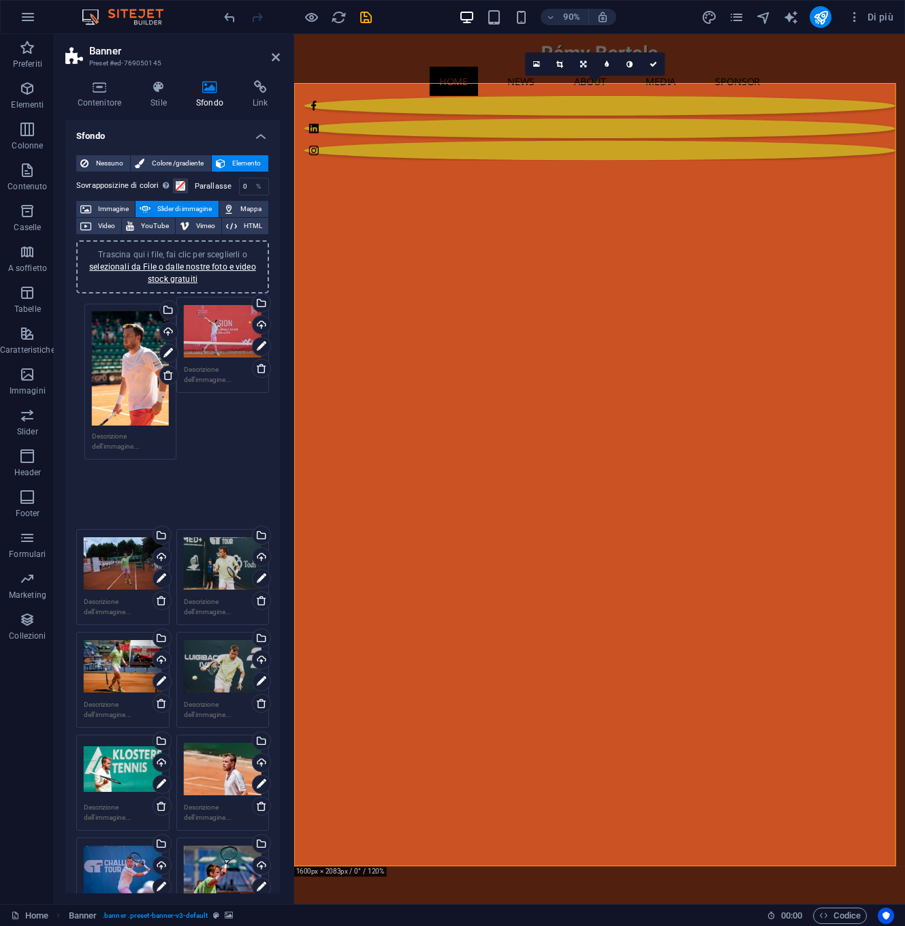
drag, startPoint x: 128, startPoint y: 846, endPoint x: 136, endPoint y: 338, distance: 507.4
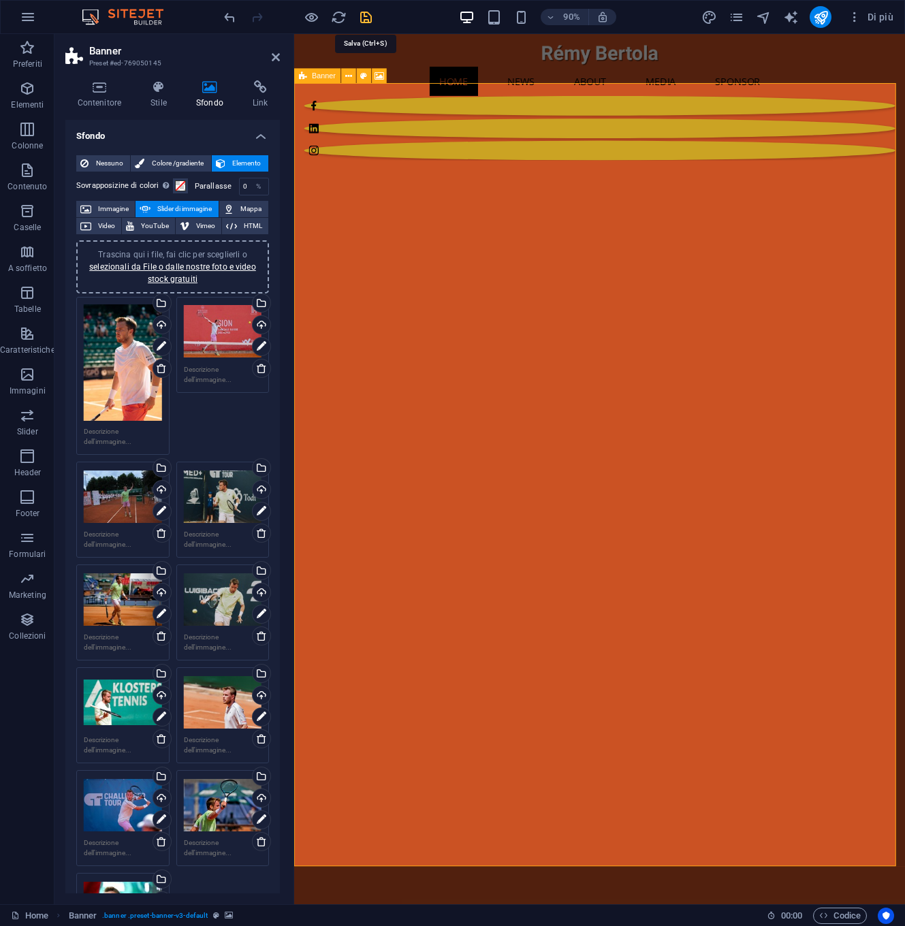
click at [366, 16] on icon "save" at bounding box center [366, 18] width 16 height 16
